Goal: Information Seeking & Learning: Learn about a topic

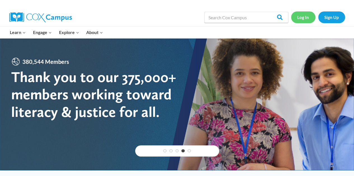
click at [309, 21] on link "Log In" at bounding box center [303, 16] width 24 height 11
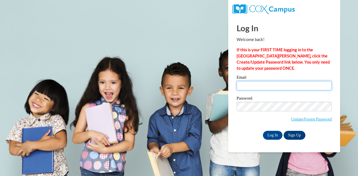
click at [256, 87] on input "Email" at bounding box center [284, 86] width 95 height 10
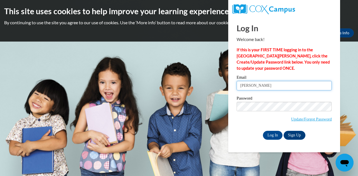
type input "mindy.bronstad@muskegonorway.org"
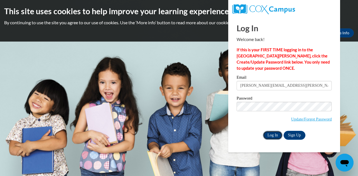
click at [271, 135] on input "Log In" at bounding box center [273, 135] width 20 height 9
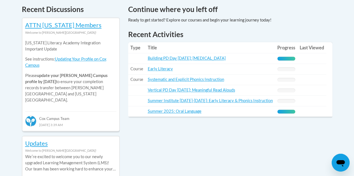
scroll to position [243, 0]
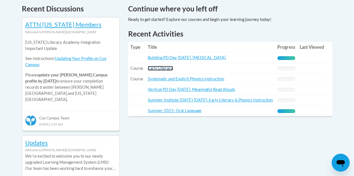
click at [162, 67] on link "Early Literacy" at bounding box center [160, 68] width 25 height 5
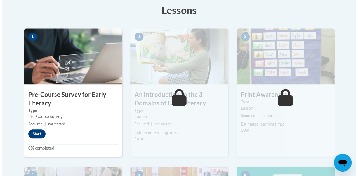
scroll to position [160, 0]
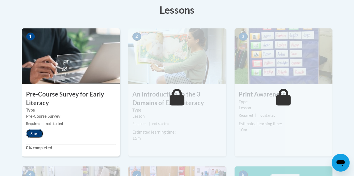
click at [33, 131] on button "Start" at bounding box center [34, 133] width 17 height 9
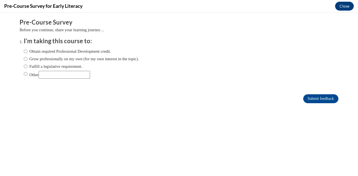
scroll to position [0, 0]
click at [53, 65] on label "Fulfill a legislative requirement." at bounding box center [53, 66] width 58 height 6
click at [27, 65] on input "Fulfill a legislative requirement." at bounding box center [26, 66] width 4 height 6
radio input "true"
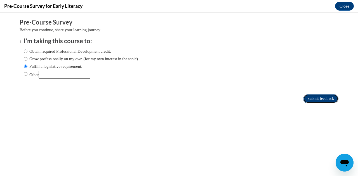
click at [315, 97] on input "Submit feedback" at bounding box center [320, 99] width 35 height 9
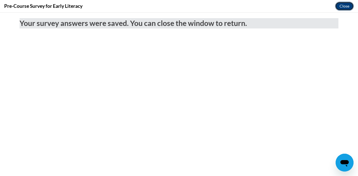
click at [345, 7] on button "Close" at bounding box center [344, 6] width 19 height 9
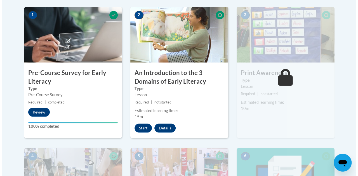
scroll to position [183, 0]
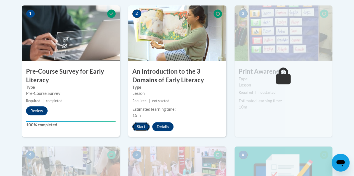
click at [140, 125] on button "Start" at bounding box center [140, 126] width 17 height 9
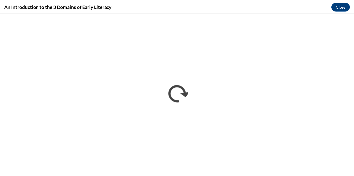
scroll to position [0, 0]
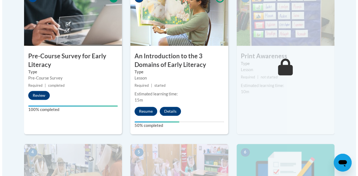
scroll to position [198, 0]
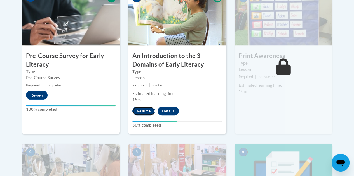
click at [144, 113] on button "Resume" at bounding box center [143, 111] width 23 height 9
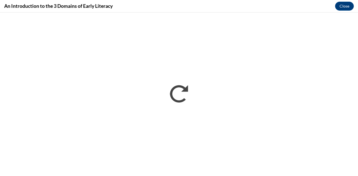
scroll to position [0, 0]
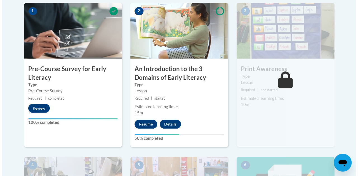
scroll to position [195, 0]
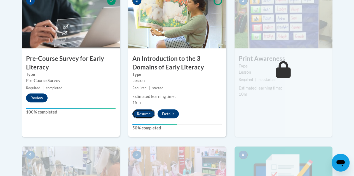
click at [147, 115] on button "Resume" at bounding box center [143, 114] width 23 height 9
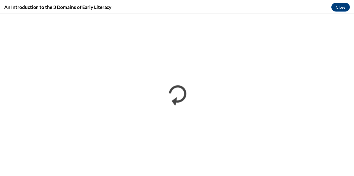
scroll to position [0, 0]
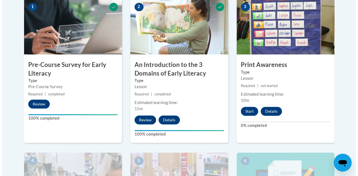
scroll to position [190, 0]
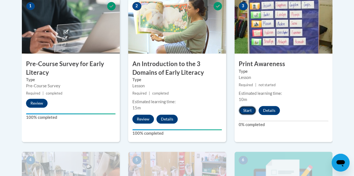
click at [250, 112] on button "Start" at bounding box center [247, 110] width 17 height 9
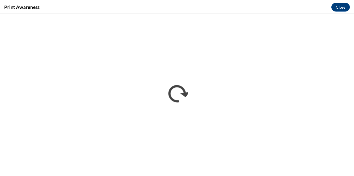
scroll to position [0, 0]
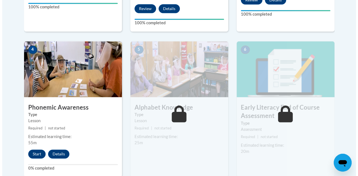
scroll to position [301, 0]
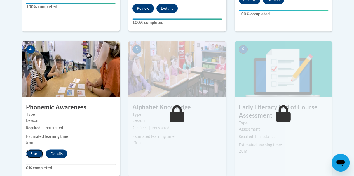
click at [31, 156] on button "Start" at bounding box center [34, 154] width 17 height 9
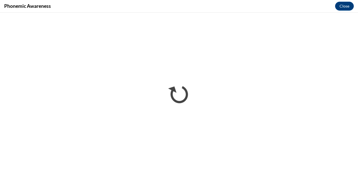
scroll to position [0, 0]
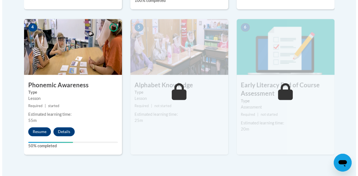
scroll to position [324, 0]
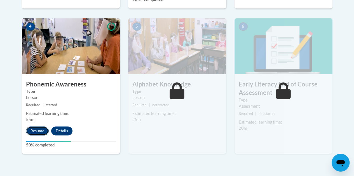
click at [43, 129] on button "Resume" at bounding box center [37, 131] width 23 height 9
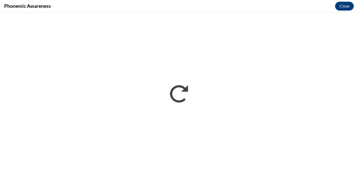
scroll to position [0, 0]
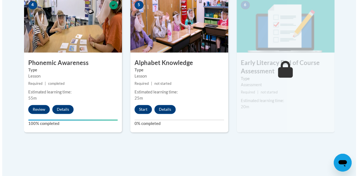
scroll to position [345, 0]
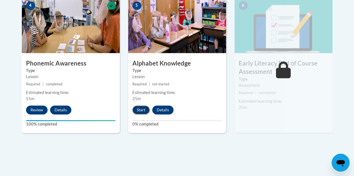
click at [143, 111] on button "Start" at bounding box center [140, 110] width 17 height 9
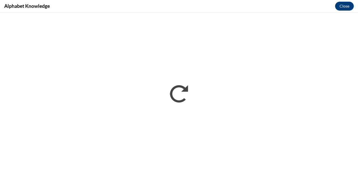
scroll to position [0, 0]
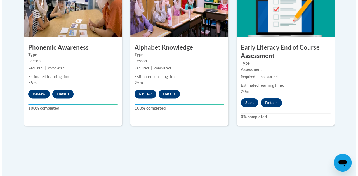
scroll to position [361, 0]
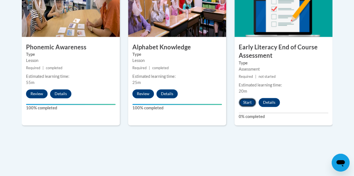
click at [251, 104] on button "Start" at bounding box center [247, 102] width 17 height 9
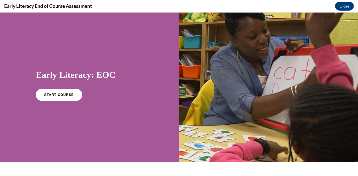
scroll to position [3, 0]
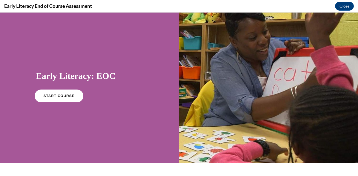
click at [67, 100] on link "START COURSE" at bounding box center [59, 96] width 49 height 13
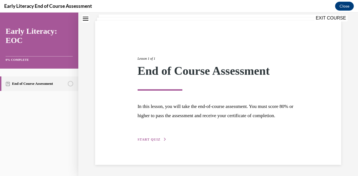
scroll to position [43, 0]
click at [154, 140] on span "START QUIZ" at bounding box center [149, 140] width 23 height 4
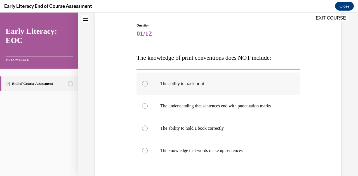
scroll to position [55, 0]
click at [217, 136] on div at bounding box center [217, 128] width 163 height 22
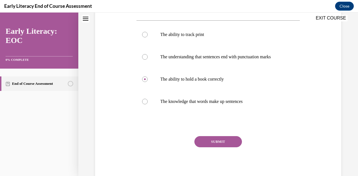
click at [217, 141] on button "SUBMIT" at bounding box center [218, 141] width 48 height 11
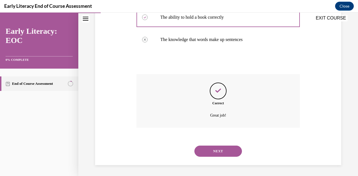
click at [216, 154] on button "NEXT" at bounding box center [218, 151] width 48 height 11
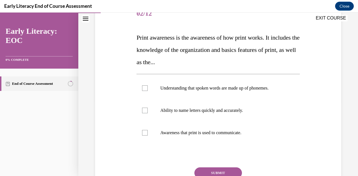
scroll to position [76, 0]
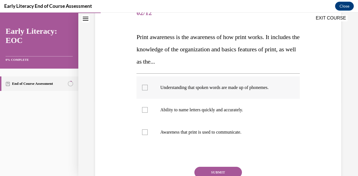
click at [192, 94] on div at bounding box center [217, 88] width 163 height 22
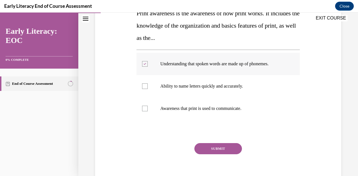
scroll to position [102, 0]
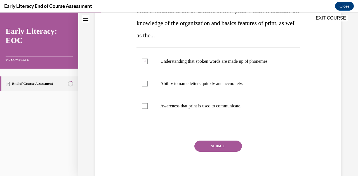
click at [212, 147] on button "SUBMIT" at bounding box center [218, 146] width 48 height 11
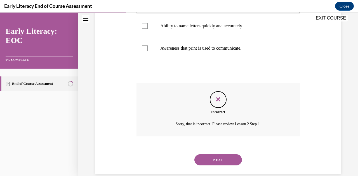
scroll to position [168, 0]
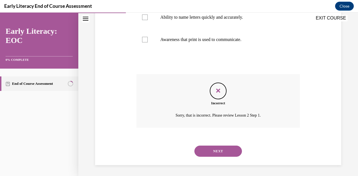
click at [212, 153] on button "NEXT" at bounding box center [218, 151] width 48 height 11
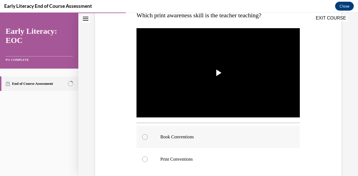
scroll to position [97, 0]
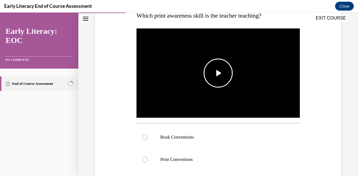
click at [218, 73] on span "Video player" at bounding box center [218, 73] width 0 height 0
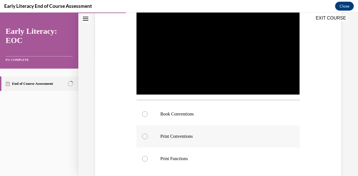
scroll to position [125, 0]
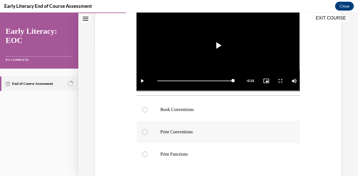
click at [209, 153] on p "Print Functions" at bounding box center [222, 155] width 125 height 6
click at [201, 110] on p "Book Conventions" at bounding box center [222, 110] width 125 height 6
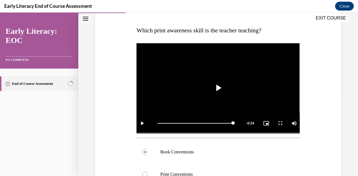
scroll to position [81, 0]
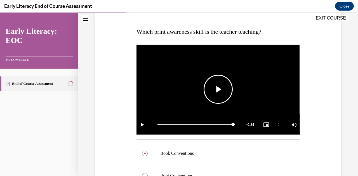
click at [218, 89] on span "Video player" at bounding box center [218, 89] width 0 height 0
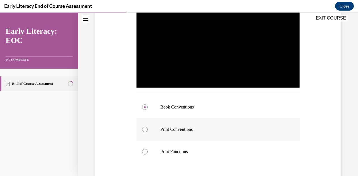
scroll to position [138, 0]
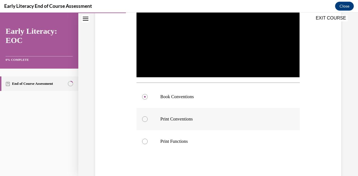
click at [183, 139] on p "Print Functions" at bounding box center [222, 142] width 125 height 6
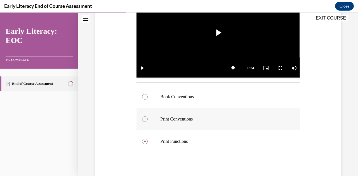
click at [180, 118] on p "Print Conventions" at bounding box center [222, 120] width 125 height 6
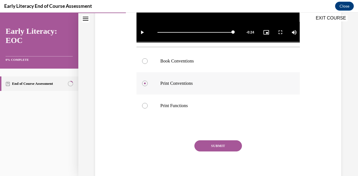
scroll to position [176, 0]
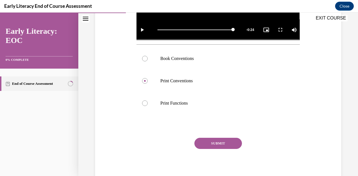
click at [218, 141] on button "SUBMIT" at bounding box center [218, 143] width 48 height 11
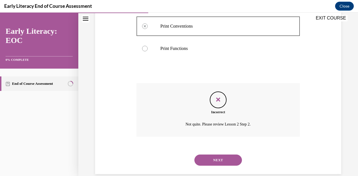
scroll to position [233, 0]
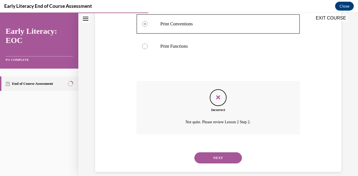
click at [216, 158] on button "NEXT" at bounding box center [218, 158] width 48 height 11
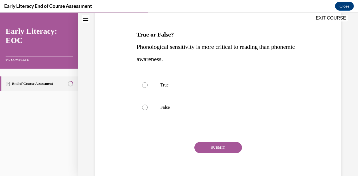
scroll to position [78, 0]
click at [166, 105] on p "False" at bounding box center [222, 108] width 125 height 6
click at [227, 145] on button "SUBMIT" at bounding box center [218, 147] width 48 height 11
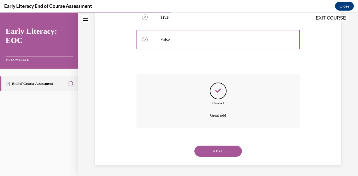
click at [226, 154] on button "NEXT" at bounding box center [218, 151] width 48 height 11
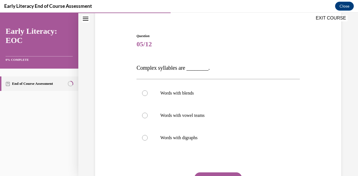
scroll to position [48, 0]
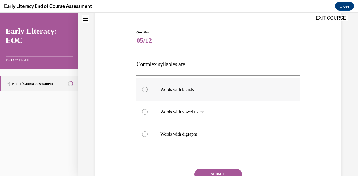
click at [198, 96] on div at bounding box center [217, 90] width 163 height 22
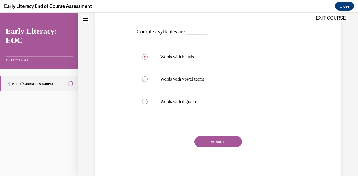
click at [216, 143] on button "SUBMIT" at bounding box center [218, 141] width 48 height 11
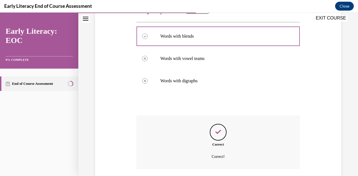
scroll to position [143, 0]
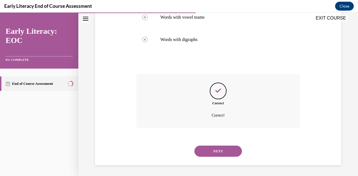
click at [216, 154] on button "NEXT" at bounding box center [218, 151] width 48 height 11
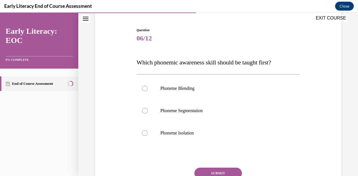
scroll to position [51, 0]
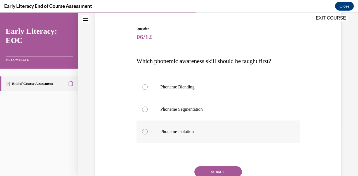
click at [173, 136] on div at bounding box center [217, 132] width 163 height 22
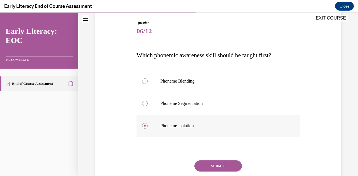
scroll to position [62, 0]
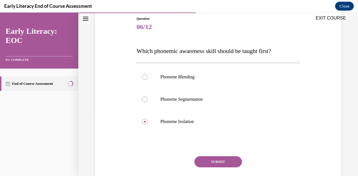
click at [217, 163] on button "SUBMIT" at bounding box center [218, 162] width 48 height 11
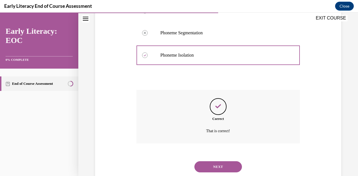
scroll to position [144, 0]
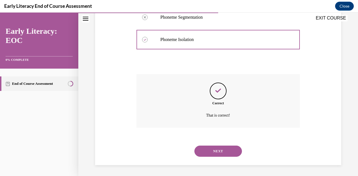
click at [217, 157] on div "NEXT" at bounding box center [217, 151] width 163 height 22
click at [215, 151] on button "NEXT" at bounding box center [218, 151] width 48 height 11
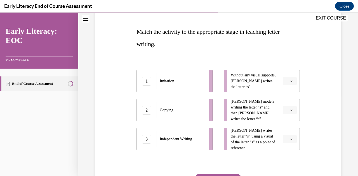
scroll to position [90, 0]
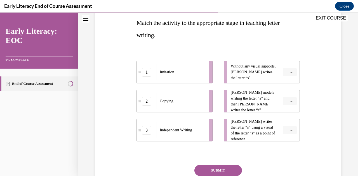
click at [290, 72] on icon "button" at bounding box center [291, 72] width 3 height 3
click at [285, 120] on span "3" at bounding box center [284, 118] width 2 height 4
click at [290, 101] on icon "button" at bounding box center [291, 101] width 3 height 3
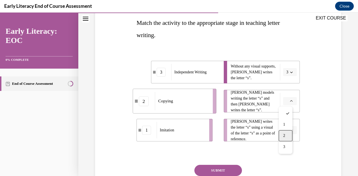
click at [287, 134] on div "2" at bounding box center [286, 136] width 14 height 11
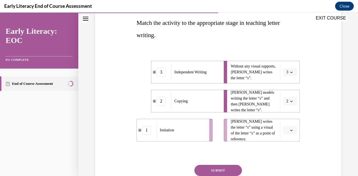
click at [287, 104] on button "2" at bounding box center [290, 101] width 14 height 8
click at [284, 124] on div "1" at bounding box center [284, 124] width 14 height 11
click at [285, 129] on button "button" at bounding box center [290, 130] width 14 height 8
click at [286, 109] on div "2" at bounding box center [286, 106] width 14 height 11
click at [298, 150] on div "Question 07/12 Match the activity to the appropriate stage in teaching letter w…" at bounding box center [218, 91] width 249 height 240
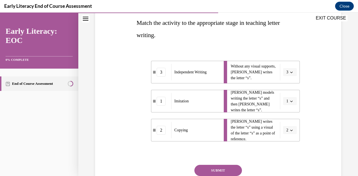
click at [218, 171] on button "SUBMIT" at bounding box center [218, 170] width 48 height 11
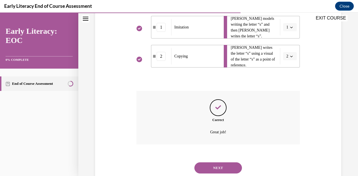
scroll to position [181, 0]
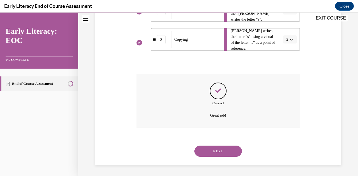
click at [216, 152] on button "NEXT" at bounding box center [218, 151] width 48 height 11
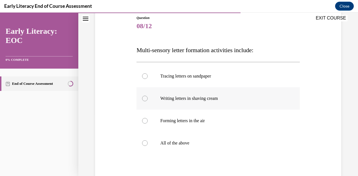
scroll to position [65, 0]
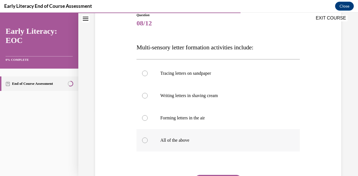
click at [190, 138] on p "All of the above" at bounding box center [222, 141] width 125 height 6
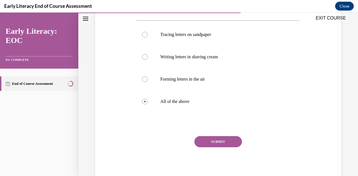
click at [213, 146] on button "SUBMIT" at bounding box center [218, 141] width 48 height 11
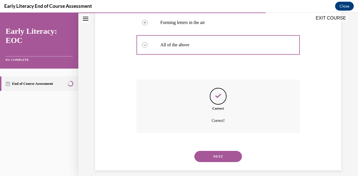
click at [211, 160] on button "NEXT" at bounding box center [218, 156] width 48 height 11
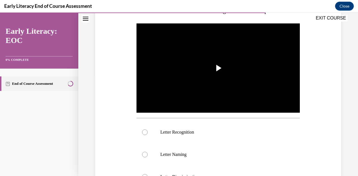
scroll to position [106, 0]
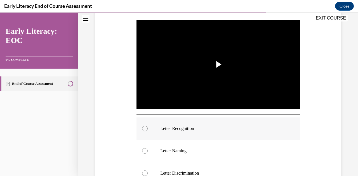
click at [192, 127] on p "Letter Recognition" at bounding box center [222, 129] width 125 height 6
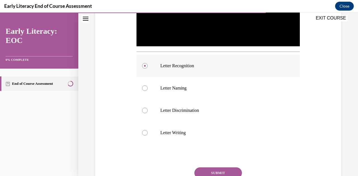
scroll to position [198, 0]
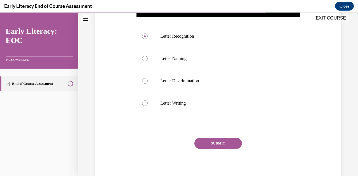
click at [219, 145] on button "SUBMIT" at bounding box center [218, 143] width 48 height 11
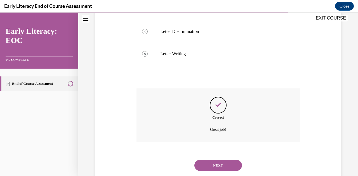
scroll to position [251, 0]
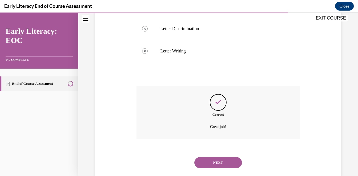
click at [216, 159] on button "NEXT" at bounding box center [218, 162] width 48 height 11
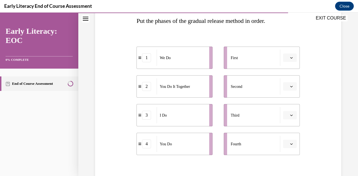
scroll to position [92, 0]
click at [290, 58] on span "button" at bounding box center [291, 58] width 4 height 4
click at [286, 102] on div "3" at bounding box center [286, 103] width 14 height 11
click at [286, 84] on button "button" at bounding box center [290, 86] width 14 height 8
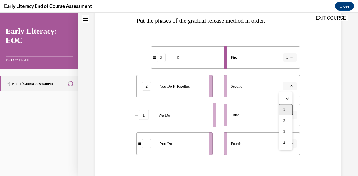
click at [288, 108] on div "1" at bounding box center [286, 109] width 14 height 11
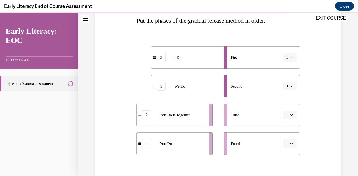
click at [290, 115] on icon "button" at bounding box center [291, 115] width 3 height 1
click at [286, 93] on div "3" at bounding box center [286, 91] width 14 height 11
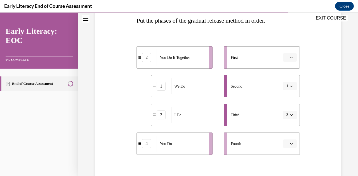
click at [289, 59] on span "button" at bounding box center [291, 58] width 4 height 4
click at [287, 99] on div "3" at bounding box center [286, 103] width 14 height 11
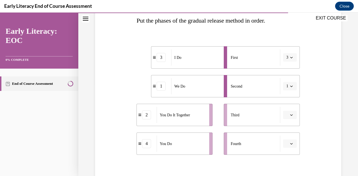
click at [289, 117] on button "button" at bounding box center [290, 115] width 14 height 8
click at [288, 80] on div "2" at bounding box center [286, 80] width 14 height 11
click at [290, 143] on icon "button" at bounding box center [291, 144] width 3 height 3
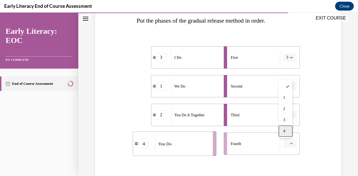
click at [287, 131] on div "4" at bounding box center [286, 131] width 14 height 11
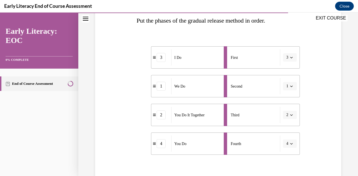
click at [308, 141] on div "Question 10/12 Put the phases of the gradual release method in order. 3 I Do 1 …" at bounding box center [218, 97] width 249 height 256
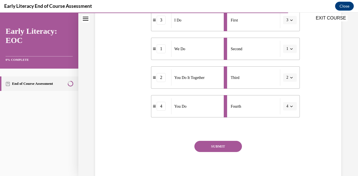
scroll to position [134, 0]
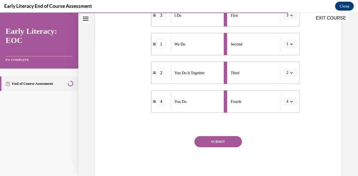
click at [230, 143] on button "SUBMIT" at bounding box center [218, 141] width 48 height 11
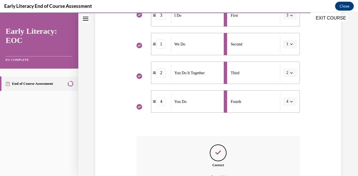
scroll to position [196, 0]
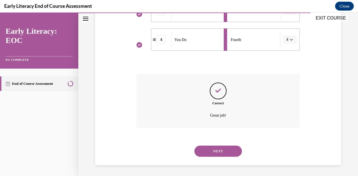
click at [227, 148] on button "NEXT" at bounding box center [218, 151] width 48 height 11
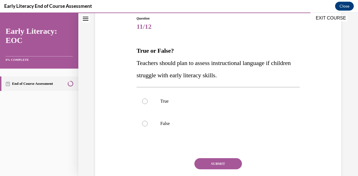
scroll to position [62, 0]
click at [186, 105] on div at bounding box center [217, 101] width 163 height 22
click at [216, 165] on button "SUBMIT" at bounding box center [218, 163] width 48 height 11
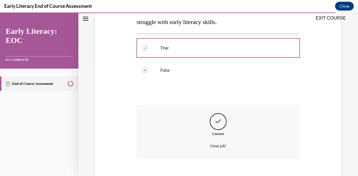
scroll to position [146, 0]
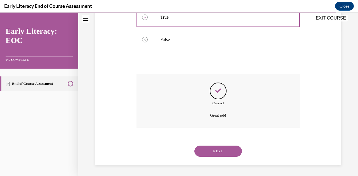
click at [214, 151] on button "NEXT" at bounding box center [218, 151] width 48 height 11
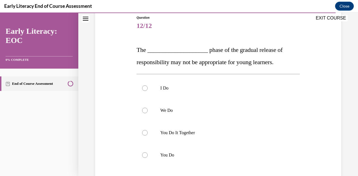
scroll to position [64, 0]
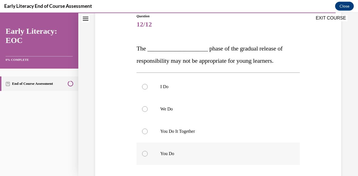
click at [211, 151] on div at bounding box center [217, 154] width 163 height 22
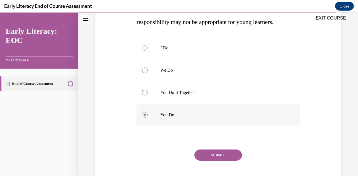
scroll to position [116, 0]
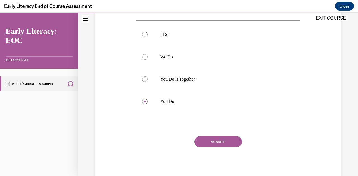
click at [211, 144] on button "SUBMIT" at bounding box center [218, 141] width 48 height 11
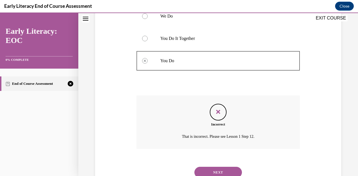
scroll to position [178, 0]
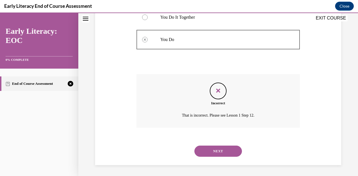
click at [213, 154] on button "NEXT" at bounding box center [218, 151] width 48 height 11
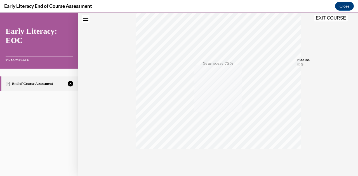
scroll to position [122, 0]
click at [216, 143] on icon "button" at bounding box center [218, 143] width 20 height 6
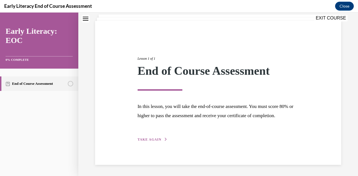
click at [142, 140] on span "TAKE AGAIN" at bounding box center [150, 140] width 24 height 4
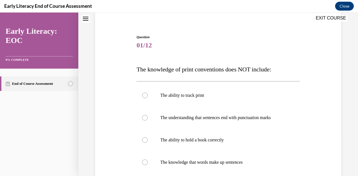
scroll to position [17, 0]
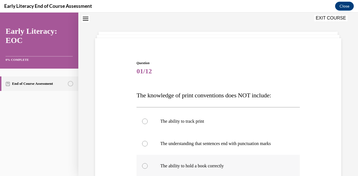
click at [225, 160] on div at bounding box center [217, 166] width 163 height 22
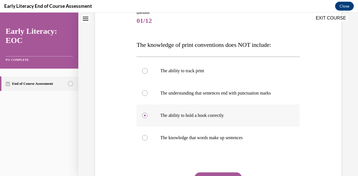
scroll to position [104, 0]
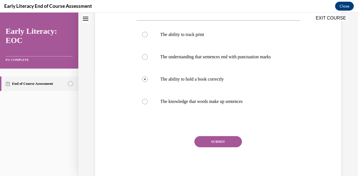
click at [221, 143] on button "SUBMIT" at bounding box center [218, 141] width 48 height 11
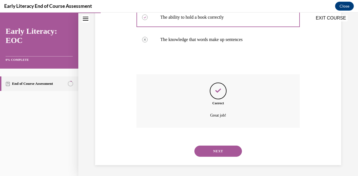
click at [215, 151] on button "NEXT" at bounding box center [218, 151] width 48 height 11
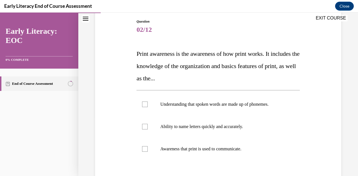
scroll to position [66, 0]
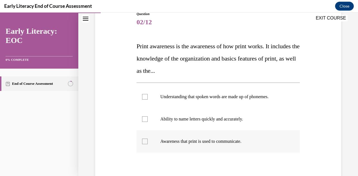
click at [203, 148] on div at bounding box center [217, 142] width 163 height 22
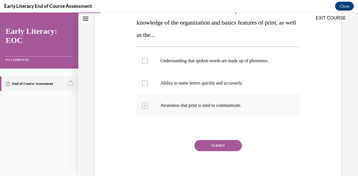
scroll to position [106, 0]
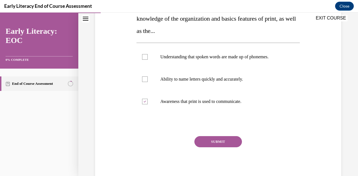
click at [212, 142] on button "SUBMIT" at bounding box center [218, 141] width 48 height 11
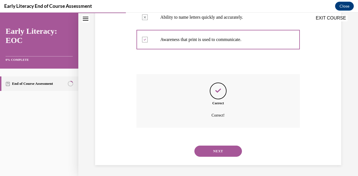
click at [211, 150] on button "NEXT" at bounding box center [218, 151] width 48 height 11
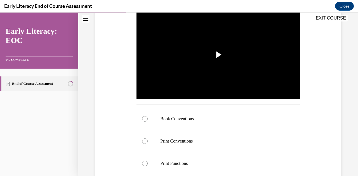
scroll to position [124, 0]
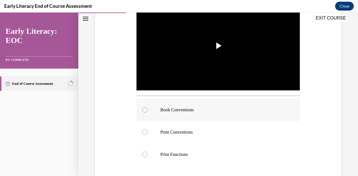
click at [187, 107] on p "Book Conventions" at bounding box center [222, 110] width 125 height 6
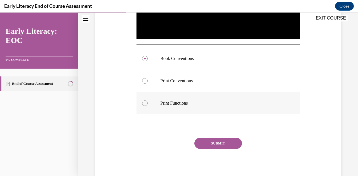
click at [173, 104] on p "Print Functions" at bounding box center [222, 104] width 125 height 6
click at [172, 57] on p "Book Conventions" at bounding box center [222, 59] width 125 height 6
click at [207, 140] on button "SUBMIT" at bounding box center [218, 143] width 48 height 11
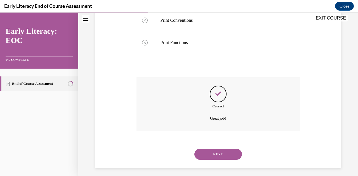
scroll to position [238, 0]
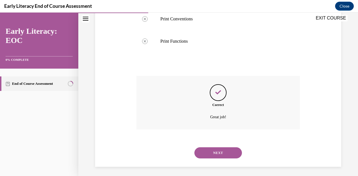
click at [218, 152] on button "NEXT" at bounding box center [218, 153] width 48 height 11
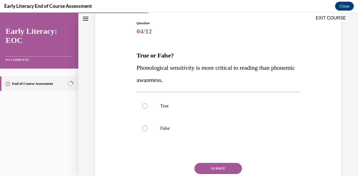
scroll to position [57, 0]
click at [204, 127] on p "False" at bounding box center [222, 129] width 125 height 6
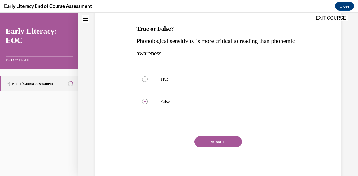
click at [212, 143] on button "SUBMIT" at bounding box center [218, 141] width 48 height 11
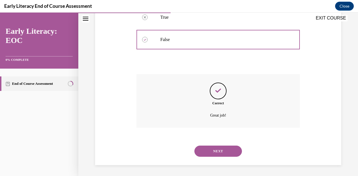
click at [213, 152] on button "NEXT" at bounding box center [218, 151] width 48 height 11
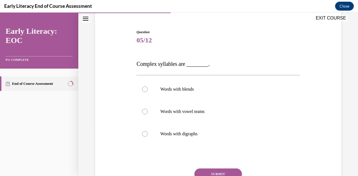
scroll to position [52, 0]
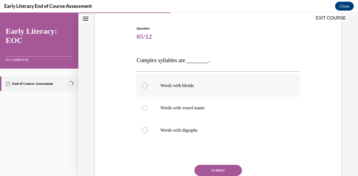
click at [194, 86] on p "Words with blends" at bounding box center [222, 86] width 125 height 6
click at [210, 170] on button "SUBMIT" at bounding box center [218, 170] width 48 height 11
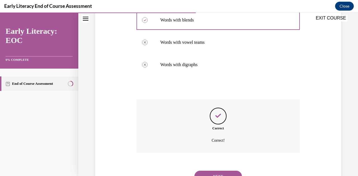
scroll to position [118, 0]
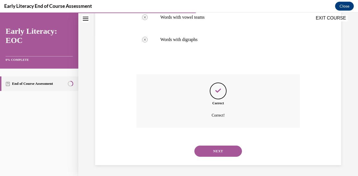
click at [214, 152] on button "NEXT" at bounding box center [218, 151] width 48 height 11
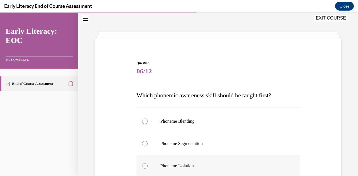
click at [200, 164] on p "Phoneme Isolation" at bounding box center [222, 167] width 125 height 6
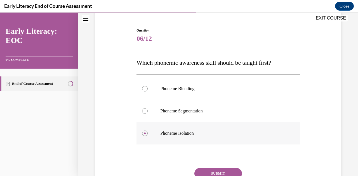
scroll to position [82, 0]
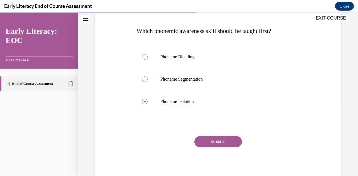
click at [204, 143] on button "SUBMIT" at bounding box center [218, 141] width 48 height 11
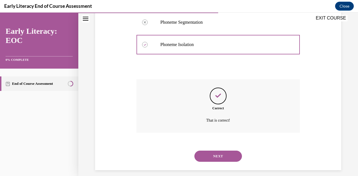
click at [206, 154] on button "NEXT" at bounding box center [218, 156] width 48 height 11
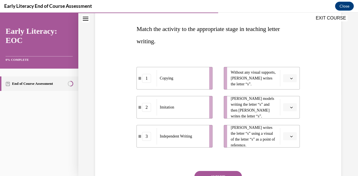
scroll to position [96, 0]
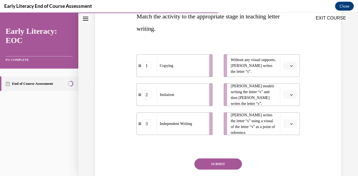
click at [291, 65] on button "button" at bounding box center [290, 66] width 14 height 8
click at [288, 111] on div "3" at bounding box center [286, 111] width 14 height 11
click at [290, 95] on icon "button" at bounding box center [291, 95] width 3 height 1
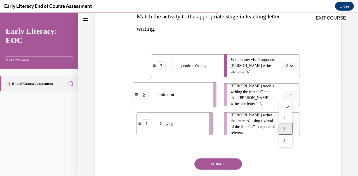
click at [287, 129] on div "2" at bounding box center [286, 129] width 14 height 11
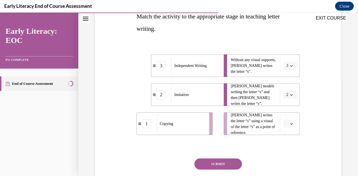
click at [290, 124] on icon "button" at bounding box center [291, 124] width 3 height 1
click at [285, 88] on span "1" at bounding box center [284, 89] width 2 height 4
click at [306, 129] on div "Question 07/12 Match the activity to the appropriate stage in teaching letter w…" at bounding box center [218, 85] width 249 height 240
click at [200, 167] on button "SUBMIT" at bounding box center [218, 164] width 48 height 11
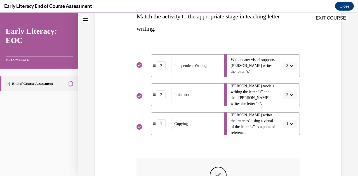
scroll to position [181, 0]
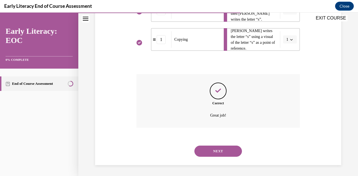
click at [216, 153] on button "NEXT" at bounding box center [218, 151] width 48 height 11
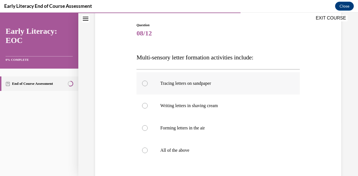
scroll to position [63, 0]
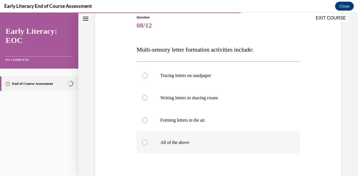
click at [183, 138] on div at bounding box center [217, 143] width 163 height 22
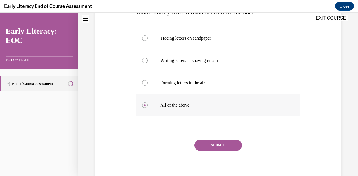
scroll to position [103, 0]
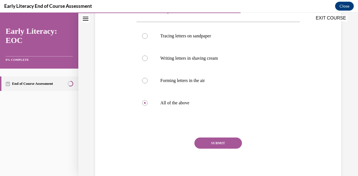
click at [218, 142] on button "SUBMIT" at bounding box center [218, 143] width 48 height 11
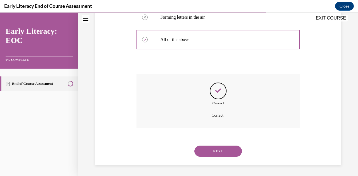
click at [219, 152] on button "NEXT" at bounding box center [218, 151] width 48 height 11
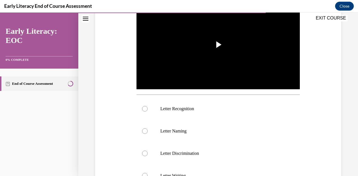
scroll to position [126, 0]
click at [198, 102] on div at bounding box center [217, 109] width 163 height 22
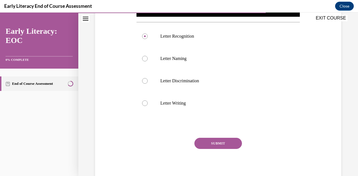
click at [211, 140] on button "SUBMIT" at bounding box center [218, 143] width 48 height 11
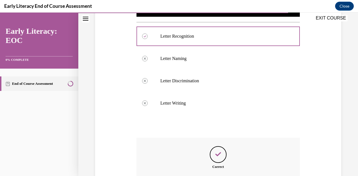
scroll to position [260, 0]
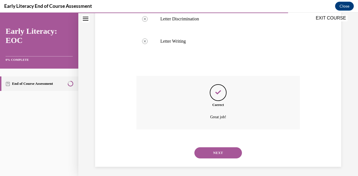
click at [209, 154] on button "NEXT" at bounding box center [218, 153] width 48 height 11
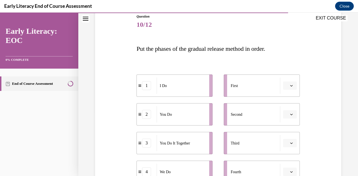
scroll to position [64, 0]
click at [290, 86] on icon "button" at bounding box center [291, 85] width 3 height 3
click at [286, 108] on div "1" at bounding box center [286, 108] width 14 height 11
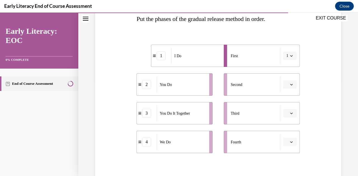
scroll to position [99, 0]
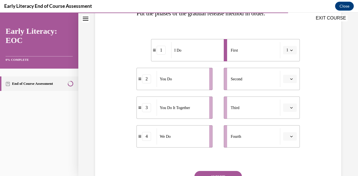
click at [290, 80] on icon "button" at bounding box center [291, 79] width 3 height 3
click at [286, 136] on div "4" at bounding box center [286, 136] width 14 height 11
click at [289, 81] on span "button" at bounding box center [291, 79] width 4 height 4
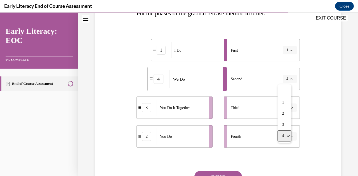
click at [284, 136] on span "4" at bounding box center [283, 136] width 2 height 4
click at [290, 108] on icon "button" at bounding box center [291, 107] width 3 height 1
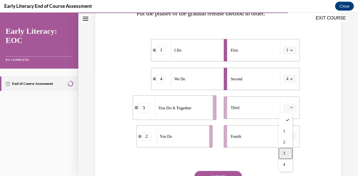
click at [287, 152] on div "3" at bounding box center [286, 153] width 14 height 11
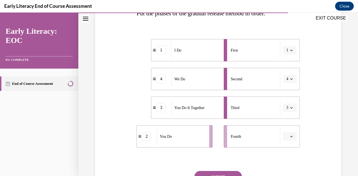
click at [290, 135] on span "button" at bounding box center [291, 137] width 4 height 4
click at [287, 102] on div "2" at bounding box center [286, 101] width 14 height 11
click at [287, 160] on div at bounding box center [217, 159] width 163 height 7
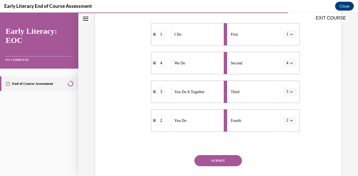
scroll to position [121, 0]
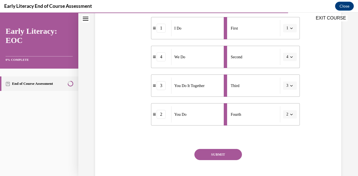
click at [222, 157] on button "SUBMIT" at bounding box center [218, 154] width 48 height 11
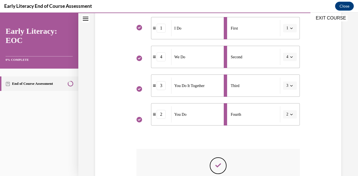
scroll to position [196, 0]
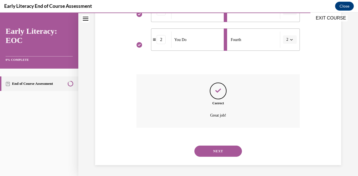
click at [220, 153] on button "NEXT" at bounding box center [218, 151] width 48 height 11
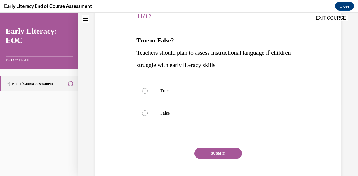
scroll to position [72, 0]
click at [152, 89] on div at bounding box center [217, 91] width 163 height 22
click at [213, 152] on button "SUBMIT" at bounding box center [218, 153] width 48 height 11
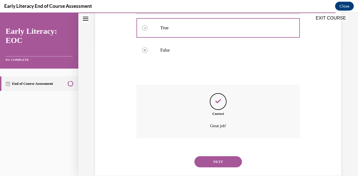
scroll to position [137, 0]
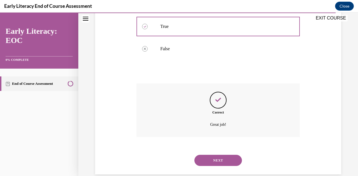
click at [214, 166] on div "NEXT" at bounding box center [217, 161] width 163 height 22
click at [214, 164] on button "NEXT" at bounding box center [218, 160] width 48 height 11
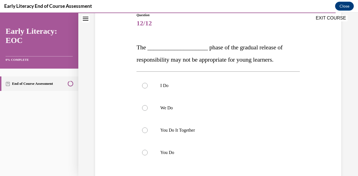
scroll to position [69, 0]
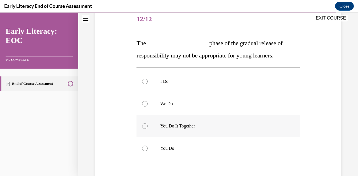
click at [193, 128] on p "You Do It Together" at bounding box center [222, 127] width 125 height 6
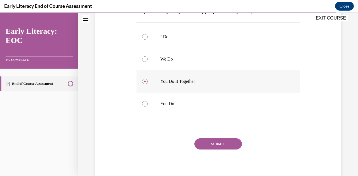
scroll to position [116, 0]
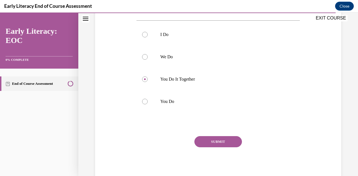
click at [218, 144] on button "SUBMIT" at bounding box center [218, 141] width 48 height 11
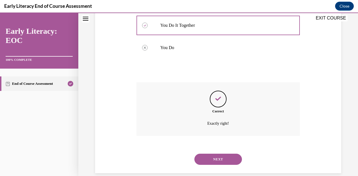
scroll to position [175, 0]
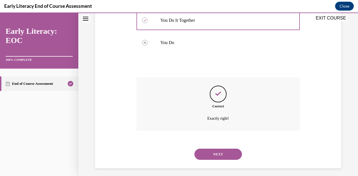
click at [216, 154] on button "NEXT" at bounding box center [218, 154] width 48 height 11
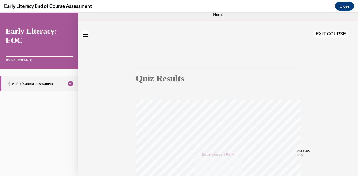
scroll to position [0, 0]
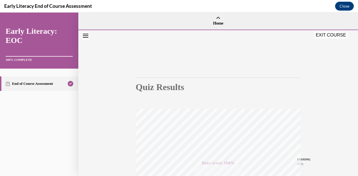
click at [326, 38] on button "EXIT COURSE" at bounding box center [331, 35] width 34 height 7
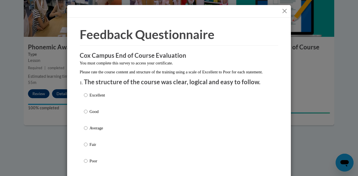
click at [281, 11] on button "Close" at bounding box center [284, 11] width 7 height 7
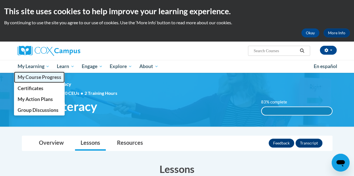
click at [36, 77] on span "My Course Progress" at bounding box center [39, 77] width 44 height 6
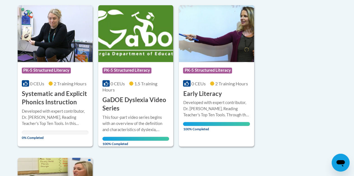
scroll to position [452, 0]
